Goal: Task Accomplishment & Management: Complete application form

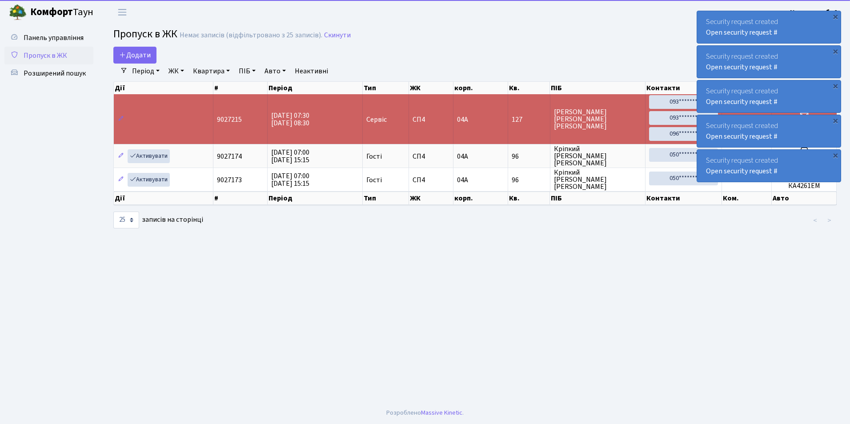
select select "25"
click at [139, 54] on span "Додати" at bounding box center [135, 55] width 32 height 10
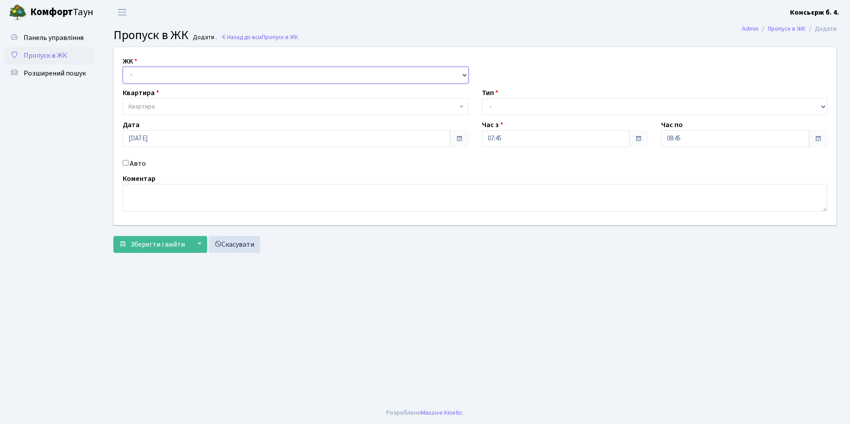
click at [155, 72] on select "- СП4, Столичне шосе, 5" at bounding box center [296, 75] width 346 height 17
select select "325"
click at [123, 67] on select "- СП4, Столичне шосе, 5" at bounding box center [296, 75] width 346 height 17
select select
click at [150, 107] on span "Квартира" at bounding box center [141, 106] width 26 height 9
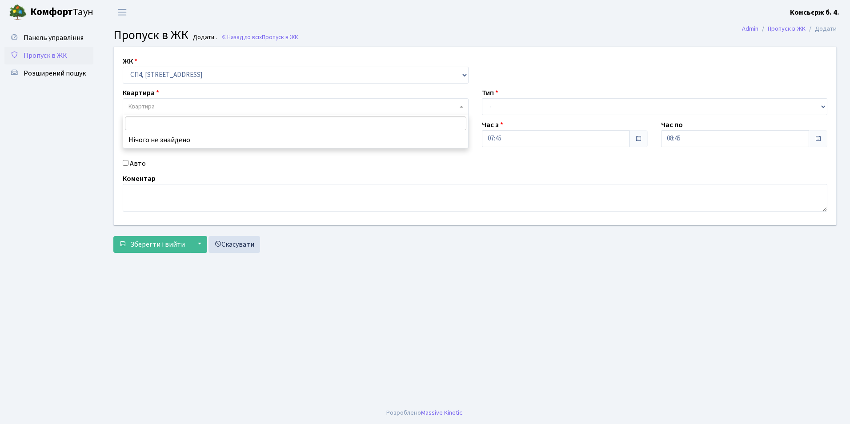
click at [211, 119] on input "search" at bounding box center [295, 123] width 341 height 14
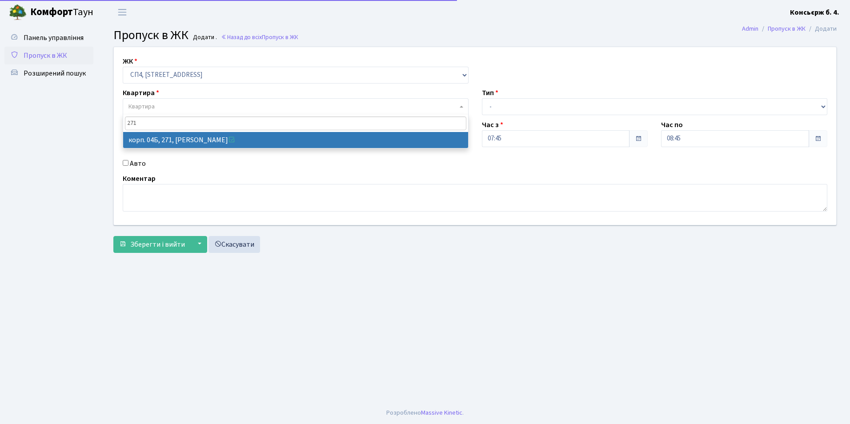
type input "271"
select select "21299"
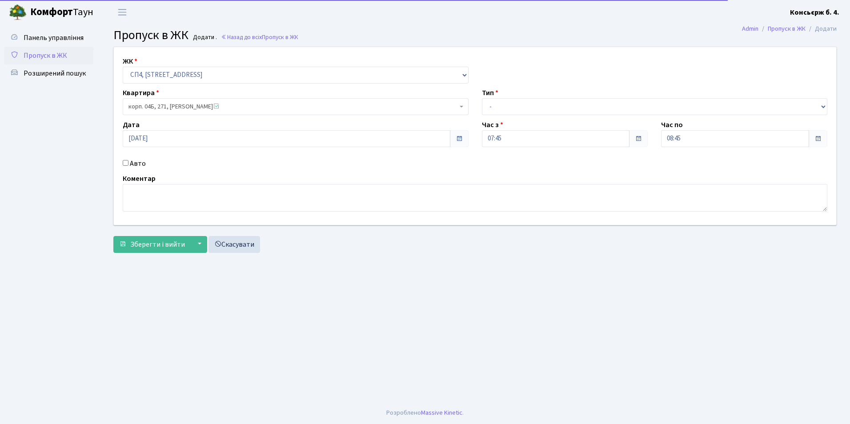
click at [127, 162] on input "Авто" at bounding box center [126, 163] width 6 height 6
checkbox input "true"
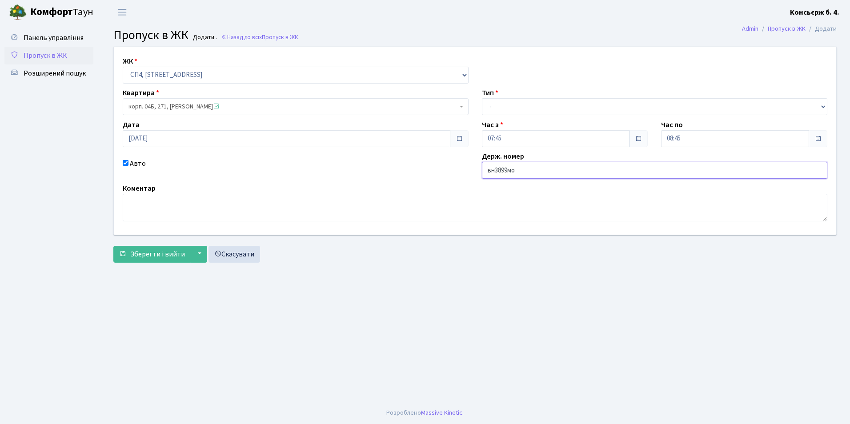
type input "вн3899мо"
click at [499, 107] on select "- Доставка Таксі Гості Сервіс" at bounding box center [655, 106] width 346 height 17
select select "18"
click at [482, 98] on select "- Доставка Таксі Гості Сервіс" at bounding box center [655, 106] width 346 height 17
click at [175, 254] on span "Зберегти і вийти" at bounding box center [157, 254] width 55 height 10
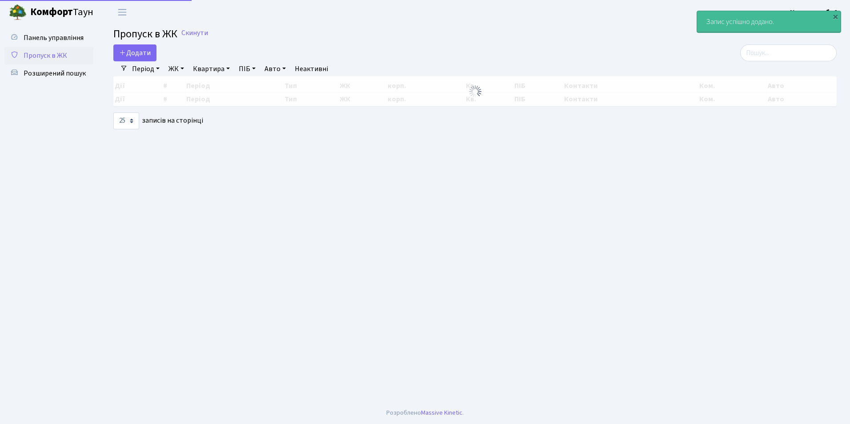
select select "25"
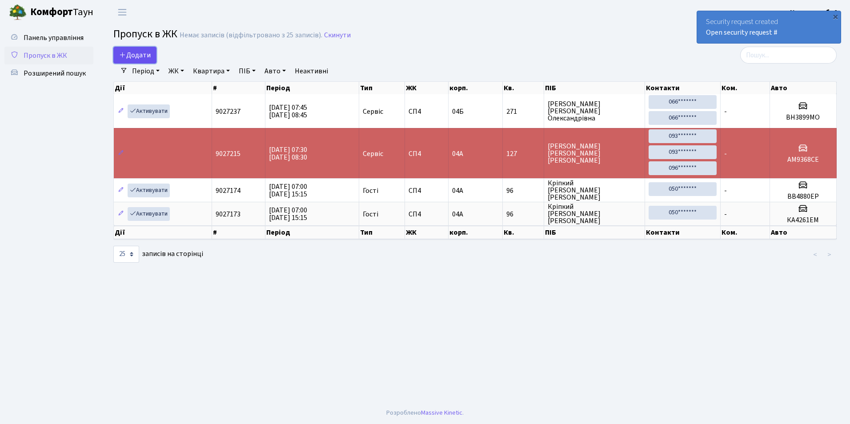
click at [130, 51] on span "Додати" at bounding box center [135, 55] width 32 height 10
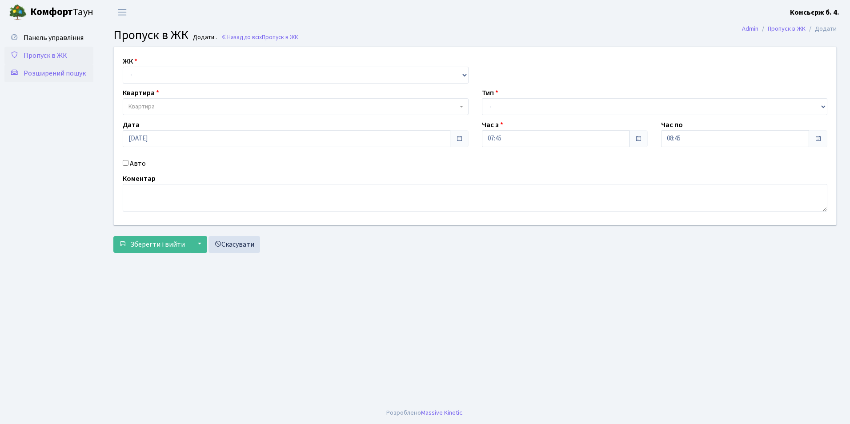
click at [68, 68] on link "Розширений пошук" at bounding box center [48, 73] width 89 height 18
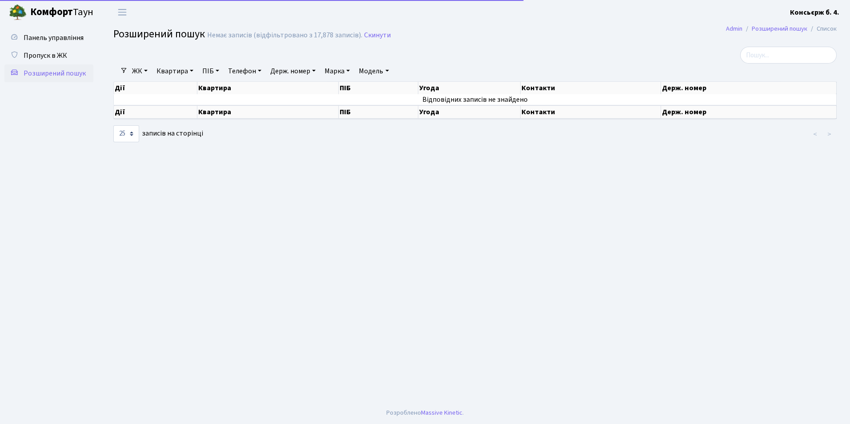
select select "25"
click at [64, 56] on span "Пропуск в ЖК" at bounding box center [46, 56] width 44 height 10
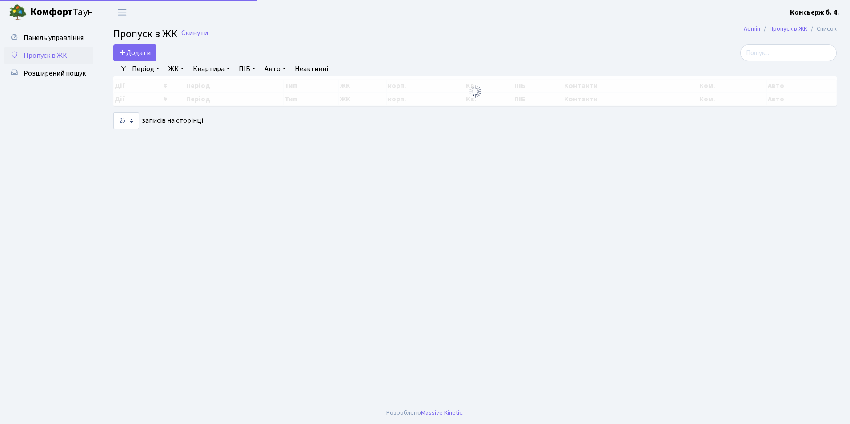
select select "25"
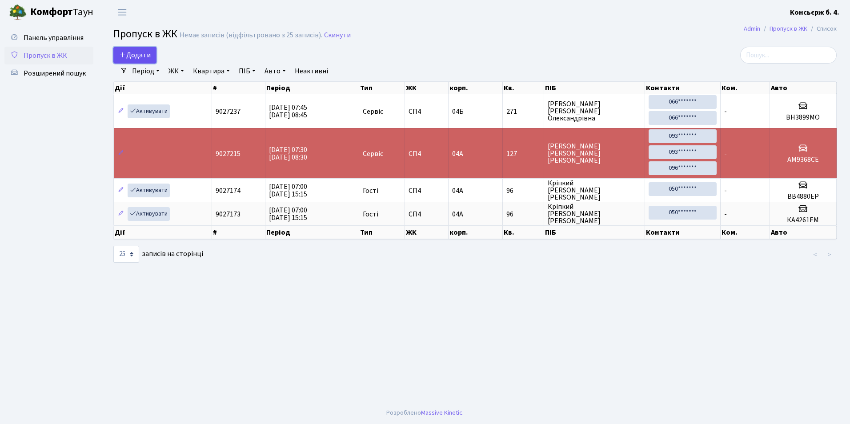
click at [130, 56] on span "Додати" at bounding box center [135, 55] width 32 height 10
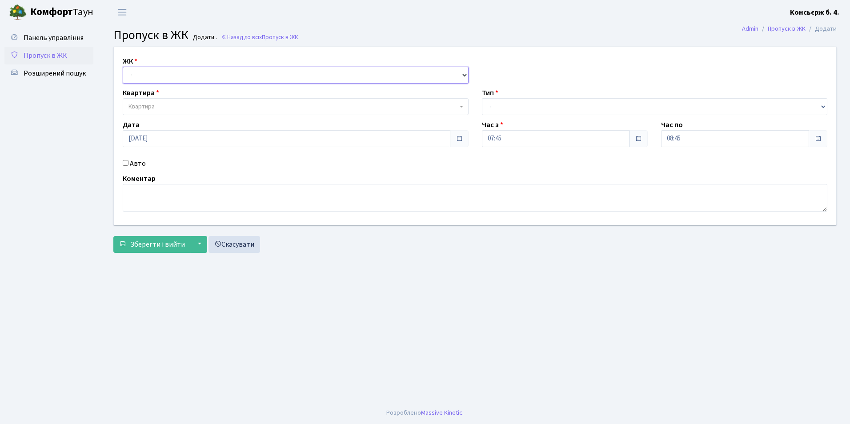
click at [146, 74] on select "- [STREET_ADDRESS]" at bounding box center [296, 75] width 346 height 17
select select "325"
click at [123, 67] on select "- [STREET_ADDRESS]" at bounding box center [296, 75] width 346 height 17
select select
click at [152, 108] on span "Квартира" at bounding box center [141, 106] width 26 height 9
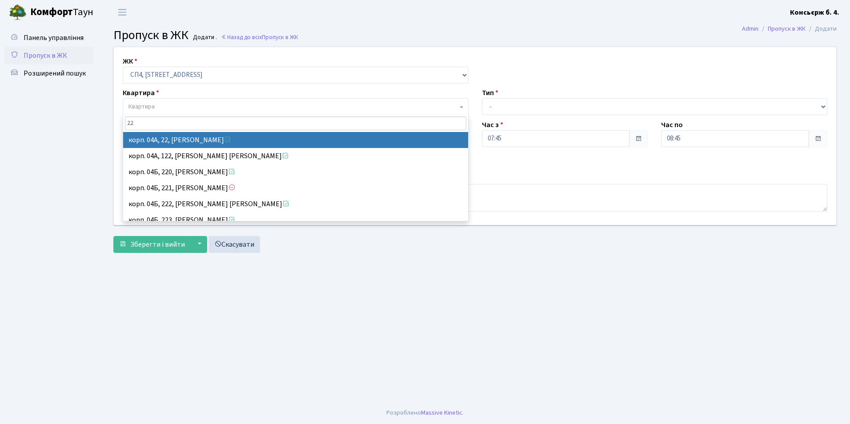
type input "227"
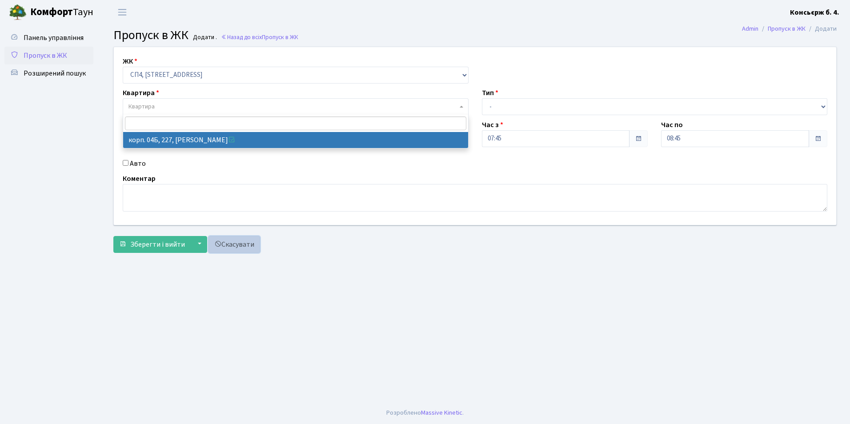
click at [228, 246] on link "Скасувати" at bounding box center [234, 244] width 52 height 17
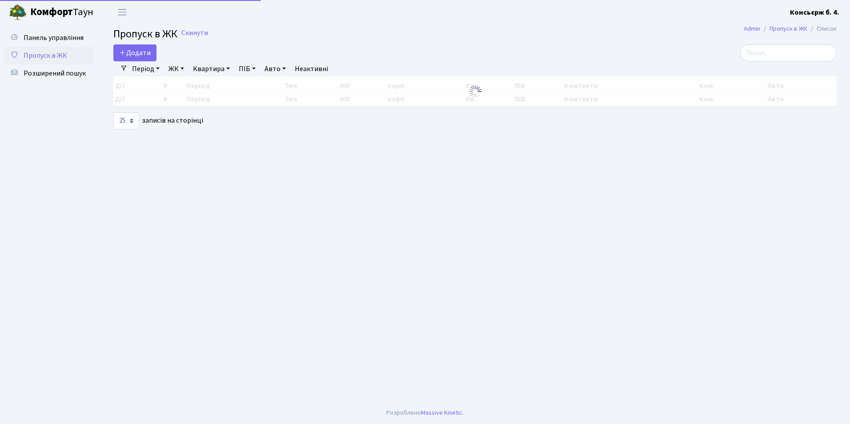
select select "25"
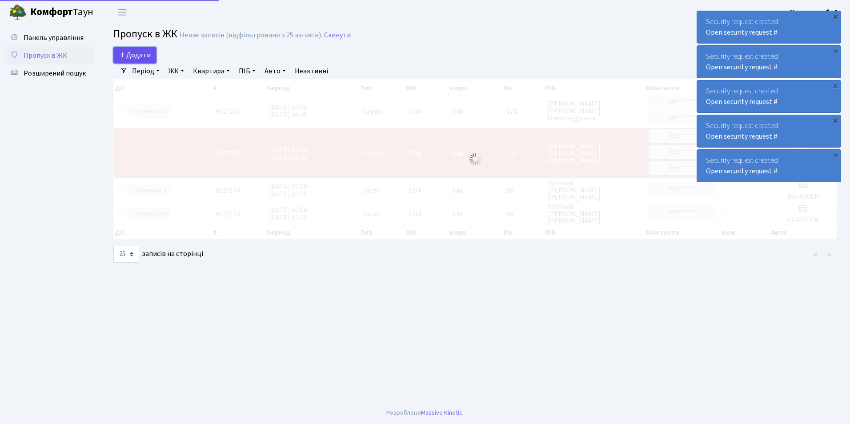
click at [135, 53] on span "Додати" at bounding box center [135, 55] width 32 height 10
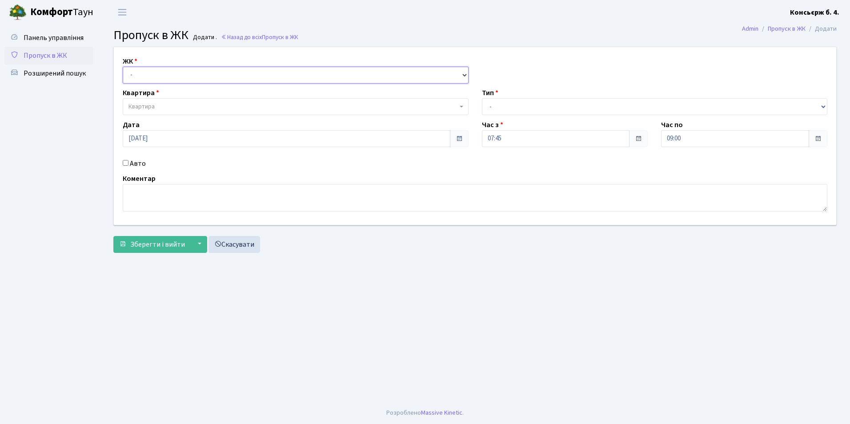
click at [136, 77] on select "- СП4, Столичне шосе, 5" at bounding box center [296, 75] width 346 height 17
select select "325"
click at [123, 67] on select "- СП4, Столичне шосе, 5" at bounding box center [296, 75] width 346 height 17
select select
click at [146, 105] on span "Квартира" at bounding box center [141, 106] width 26 height 9
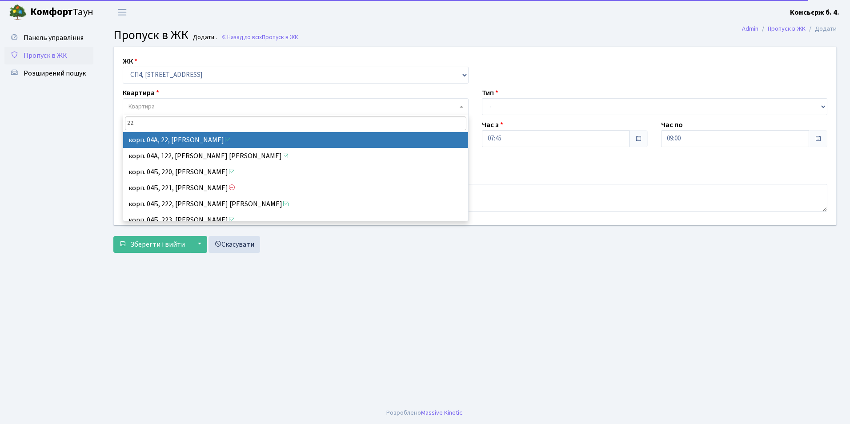
type input "227"
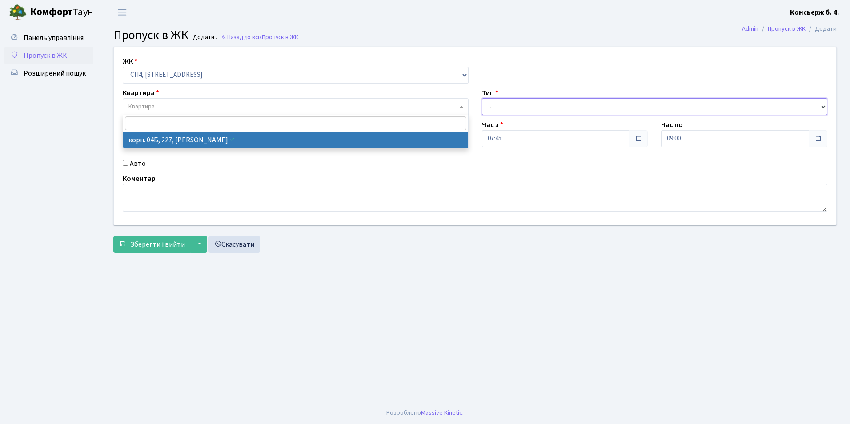
click at [512, 105] on select "- Доставка Таксі Гості Сервіс" at bounding box center [655, 106] width 346 height 17
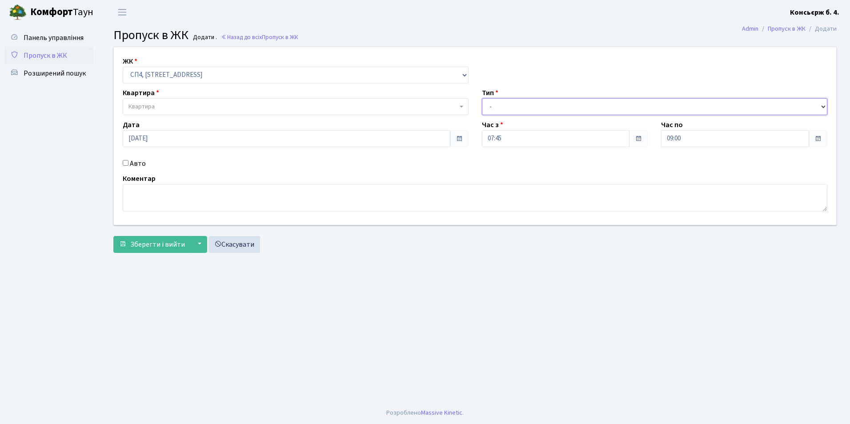
select select "2"
click at [482, 98] on select "- Доставка Таксі Гості Сервіс" at bounding box center [655, 106] width 346 height 17
click at [124, 164] on input "Авто" at bounding box center [126, 163] width 6 height 6
checkbox input "true"
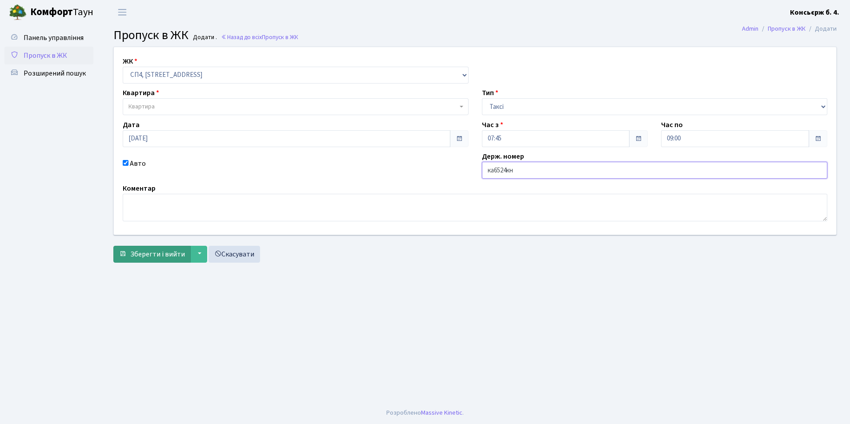
type input "ка6524кн"
click at [164, 252] on span "Зберегти і вийти" at bounding box center [157, 254] width 55 height 10
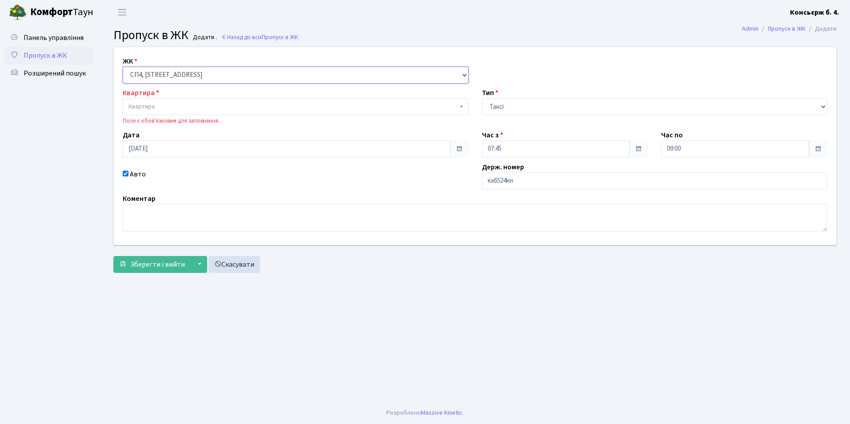
click at [206, 73] on select "- [STREET_ADDRESS]" at bounding box center [296, 75] width 346 height 17
click at [123, 67] on select "- [STREET_ADDRESS]" at bounding box center [296, 75] width 346 height 17
click at [143, 103] on span "Квартира" at bounding box center [141, 106] width 26 height 9
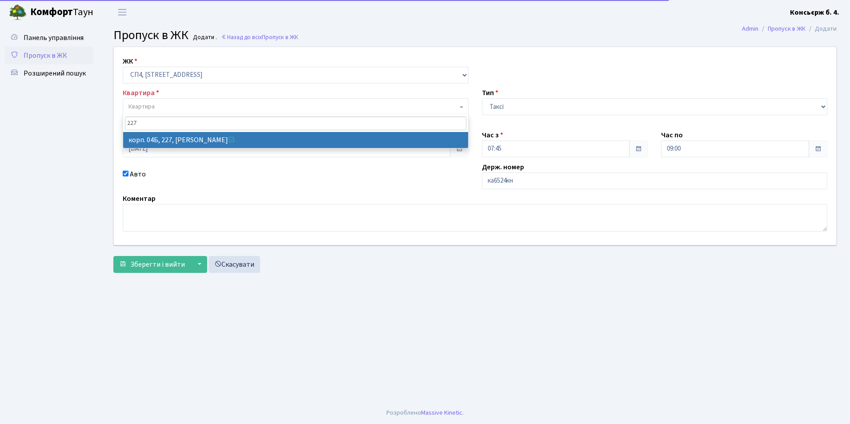
type input "227"
select select "21255"
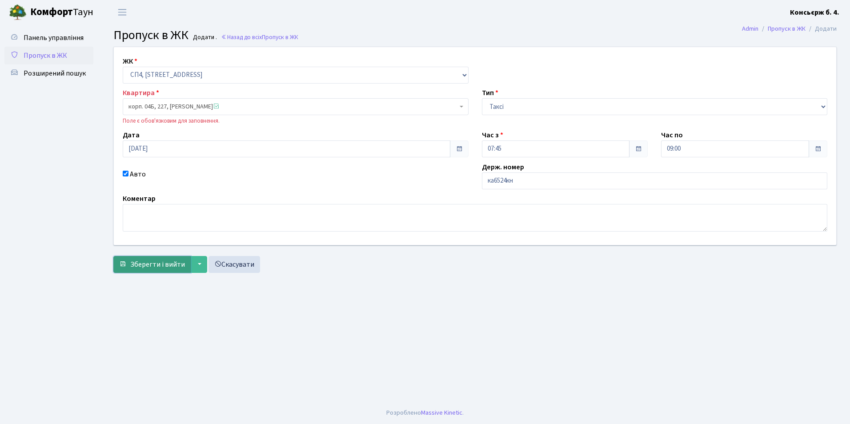
click at [150, 261] on span "Зберегти і вийти" at bounding box center [157, 265] width 55 height 10
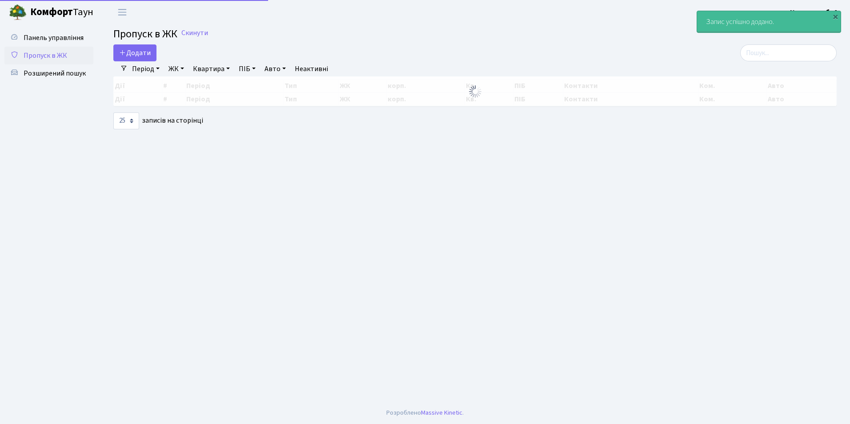
select select "25"
